Goal: Task Accomplishment & Management: Manage account settings

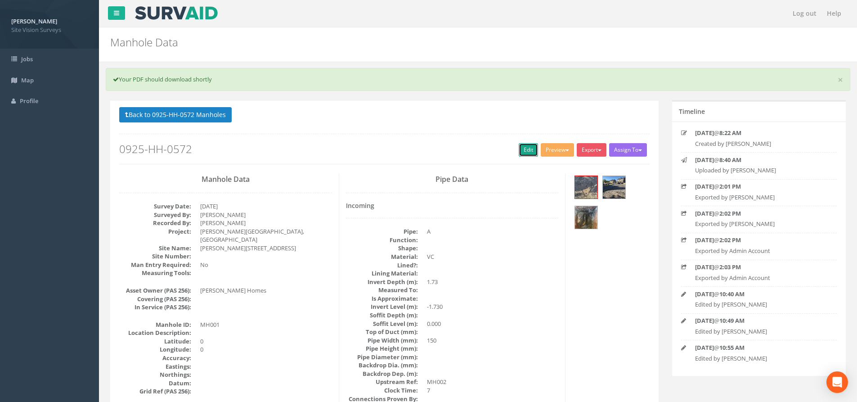
click at [531, 156] on link "Edit" at bounding box center [528, 149] width 19 height 13
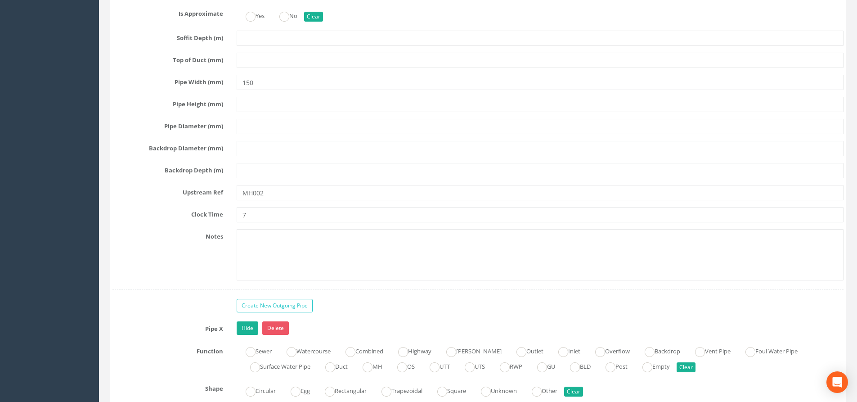
scroll to position [2069, 0]
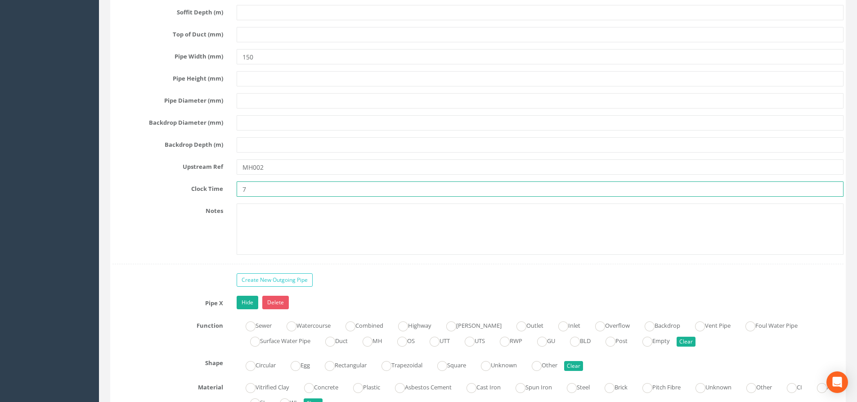
click at [269, 191] on input "7" at bounding box center [540, 188] width 607 height 15
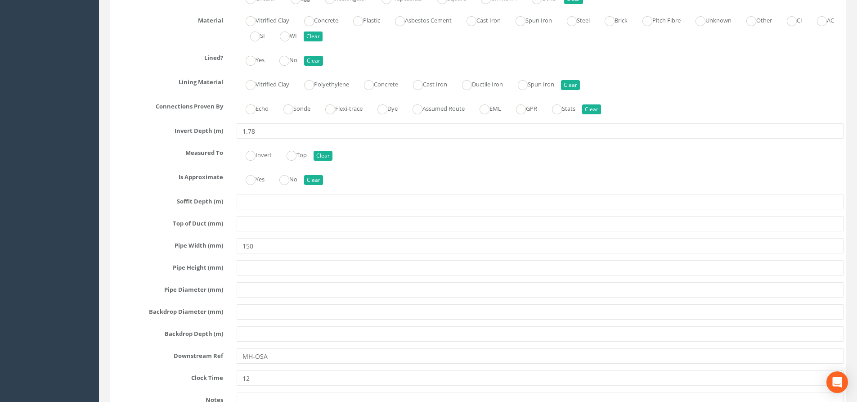
scroll to position [2474, 0]
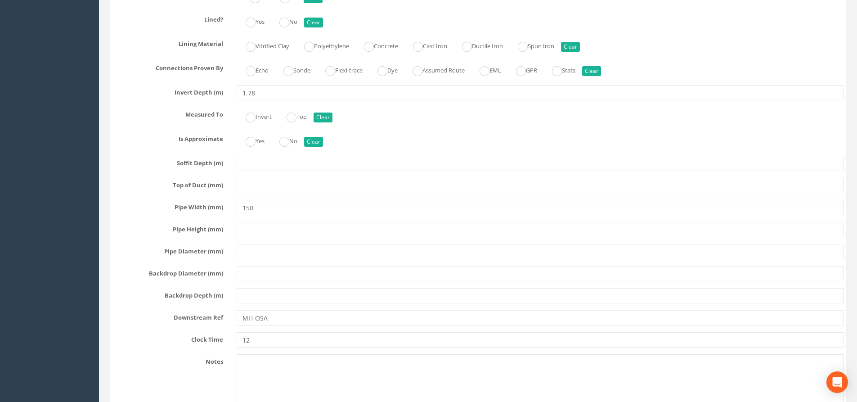
type input "11"
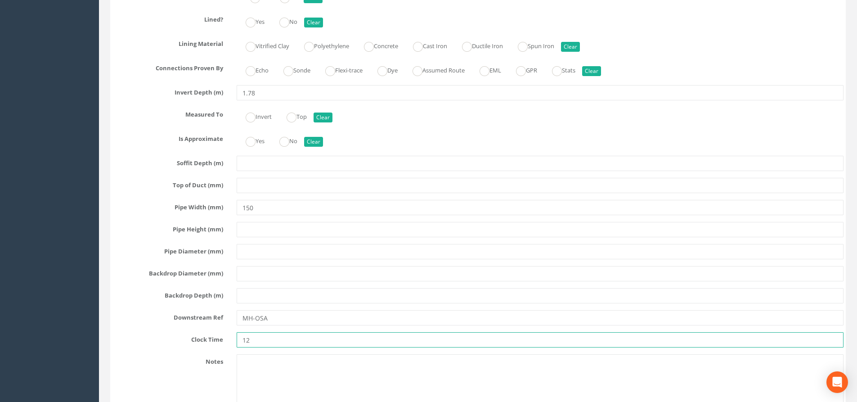
click at [276, 341] on input "12" at bounding box center [540, 339] width 607 height 15
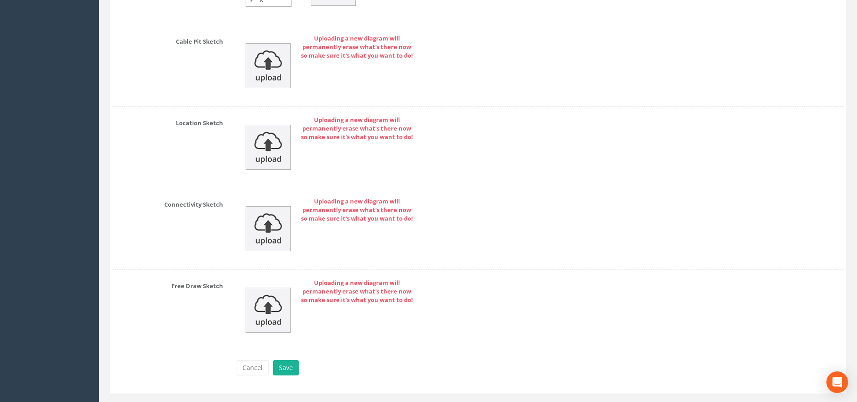
scroll to position [3259, 0]
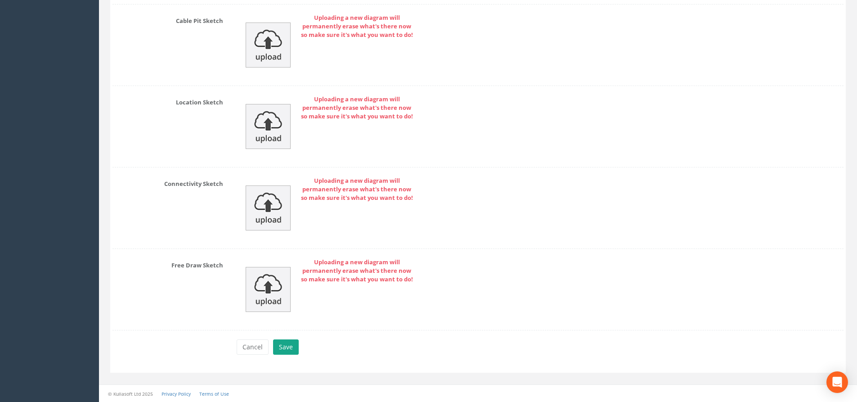
type input "2"
click at [280, 346] on button "Save" at bounding box center [286, 346] width 26 height 15
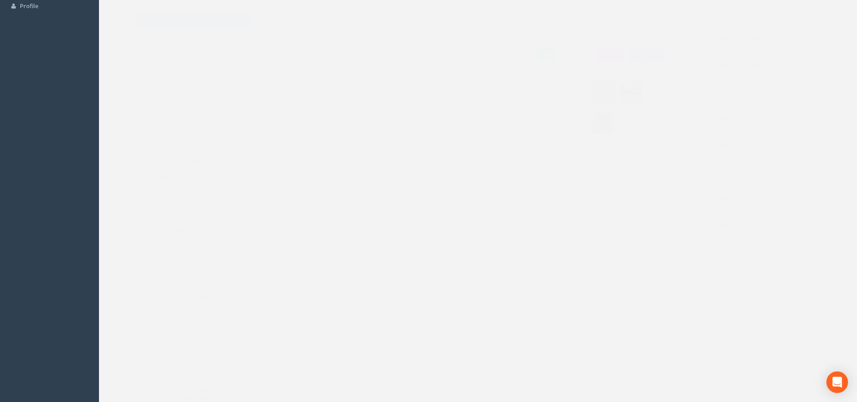
scroll to position [0, 0]
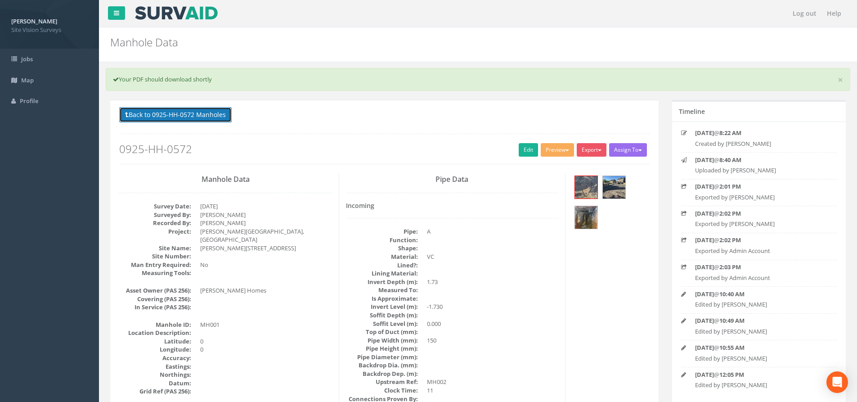
click at [189, 110] on button "Back to 0925-HH-0572 Manholes" at bounding box center [175, 114] width 112 height 15
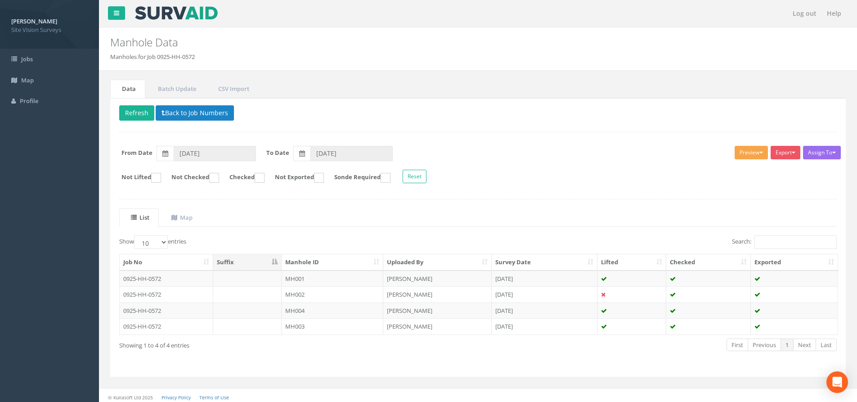
click at [746, 150] on button "Preview" at bounding box center [750, 152] width 33 height 13
click at [732, 189] on link "SVS MH" at bounding box center [734, 187] width 68 height 14
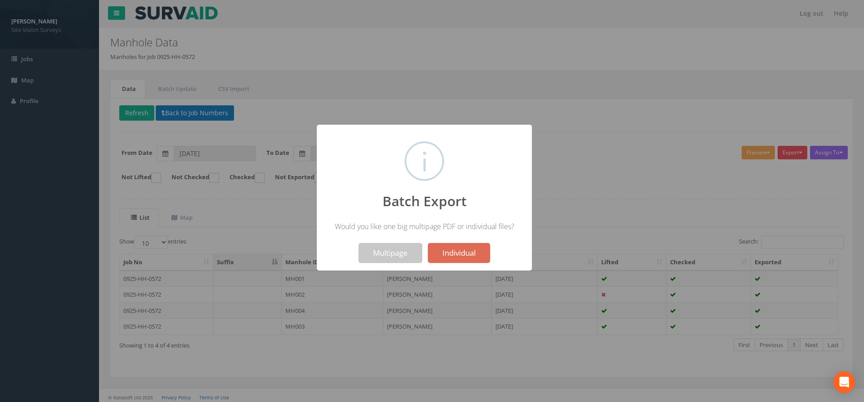
click at [380, 254] on button "Multipage" at bounding box center [389, 253] width 63 height 20
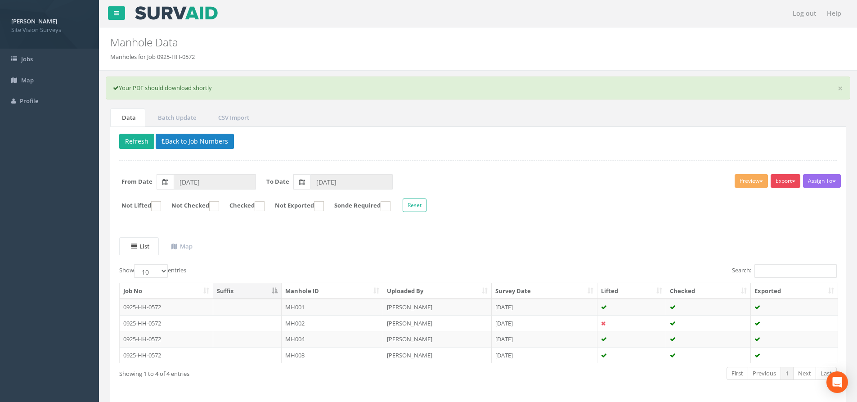
click at [787, 181] on button "Export" at bounding box center [785, 180] width 30 height 13
click at [765, 217] on link "SVS MH" at bounding box center [763, 215] width 76 height 14
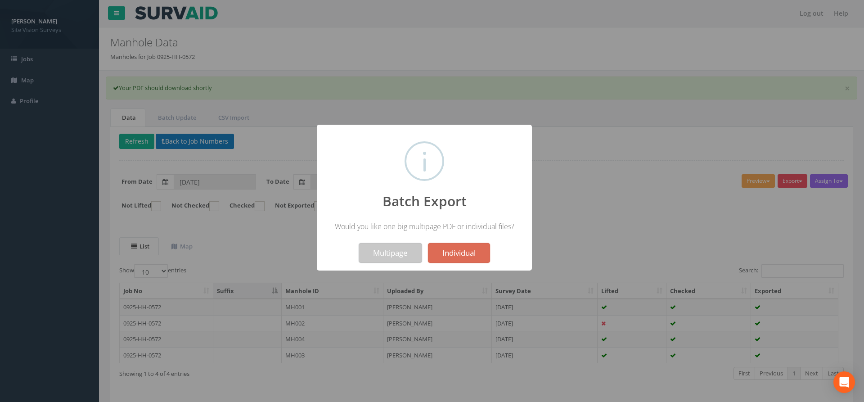
click at [399, 249] on button "Multipage" at bounding box center [389, 253] width 63 height 20
